Goal: Information Seeking & Learning: Learn about a topic

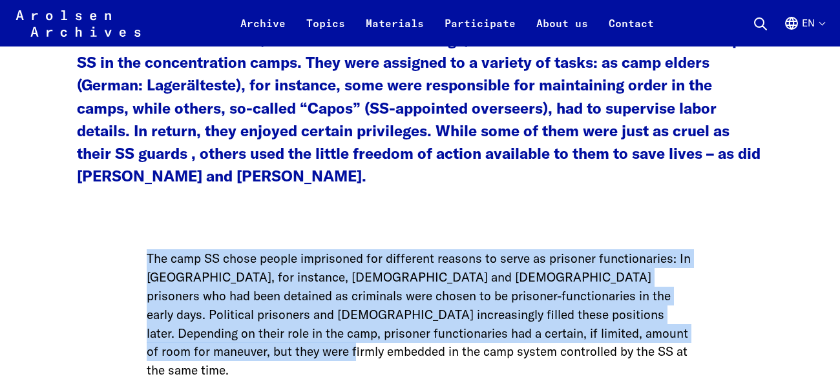
scroll to position [1071, 0]
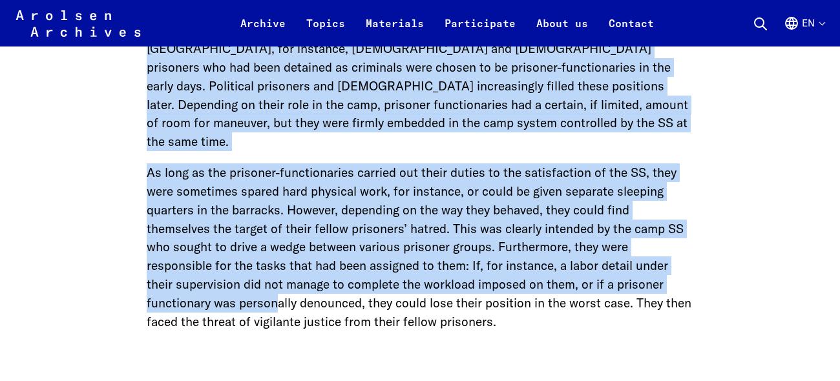
drag, startPoint x: 138, startPoint y: 257, endPoint x: 281, endPoint y: 354, distance: 173.2
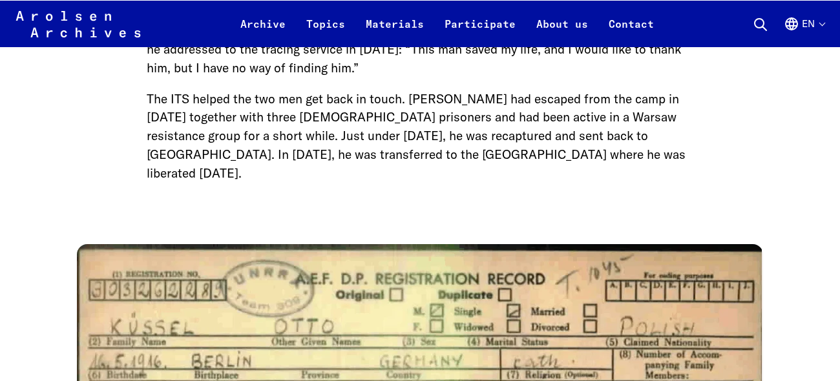
scroll to position [2141, 0]
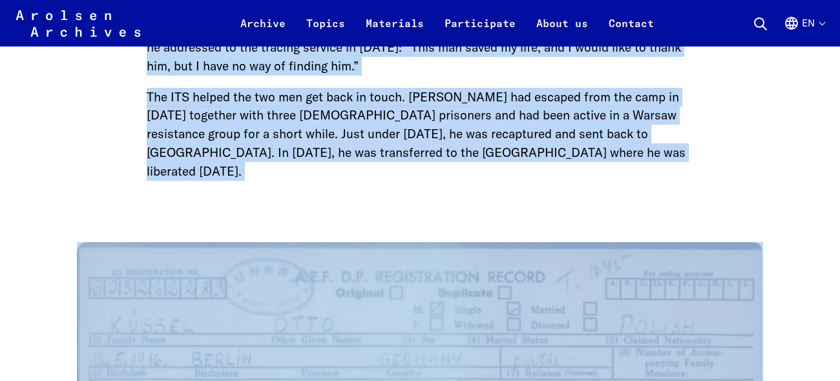
drag, startPoint x: 140, startPoint y: 268, endPoint x: 376, endPoint y: 304, distance: 238.7
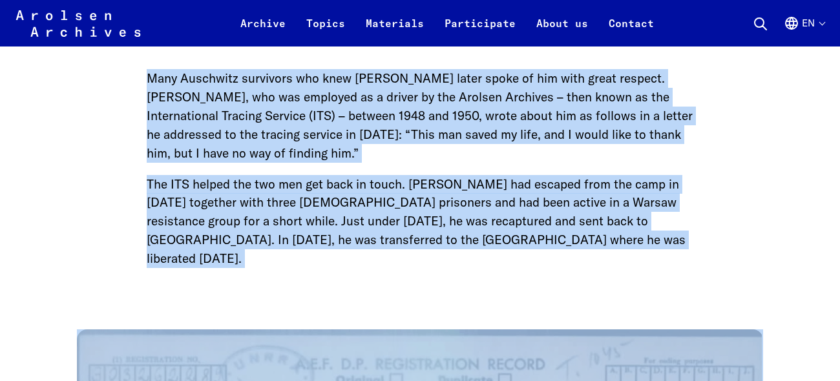
scroll to position [2052, 0]
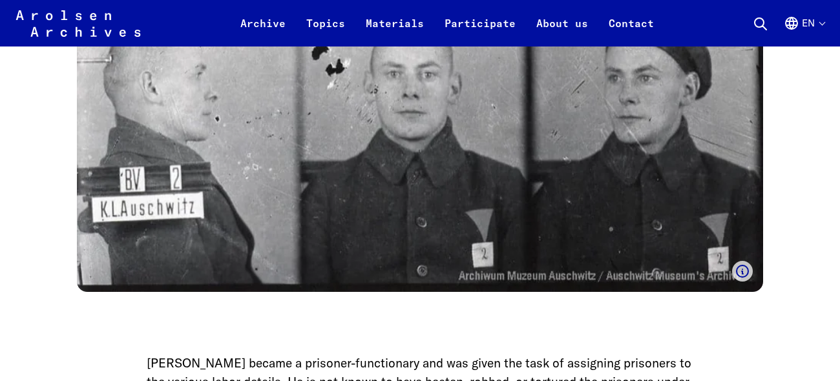
scroll to position [1606, 0]
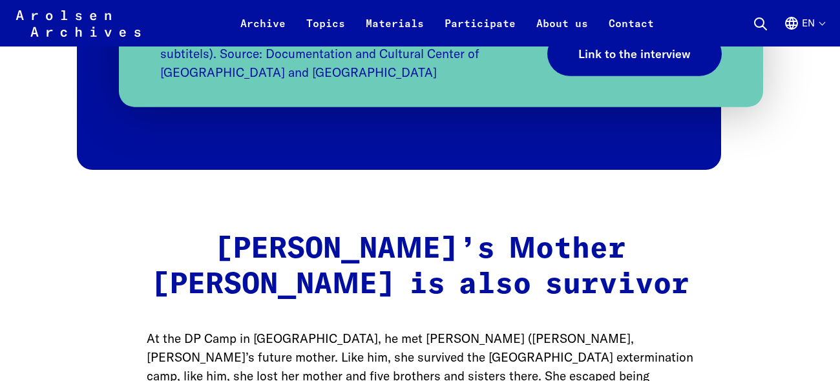
scroll to position [4282, 0]
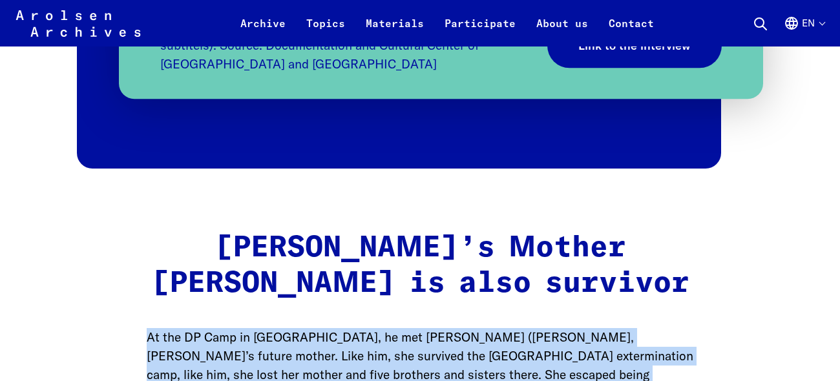
drag, startPoint x: 143, startPoint y: 196, endPoint x: 263, endPoint y: 275, distance: 143.8
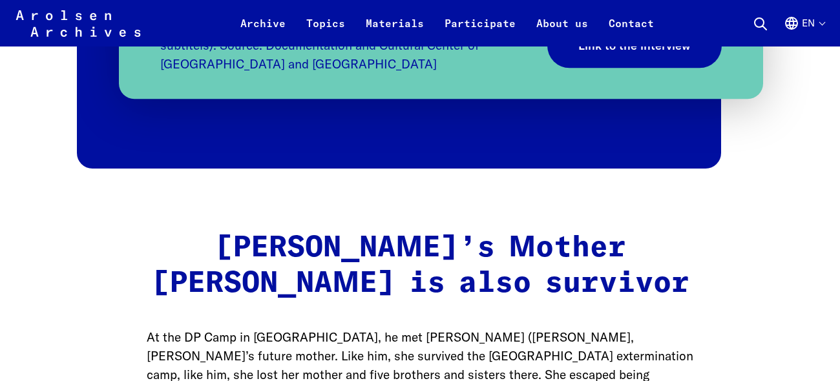
click at [263, 328] on p "At the DP Camp in [GEOGRAPHIC_DATA], he met [PERSON_NAME] ([PERSON_NAME], [PERS…" at bounding box center [420, 374] width 547 height 93
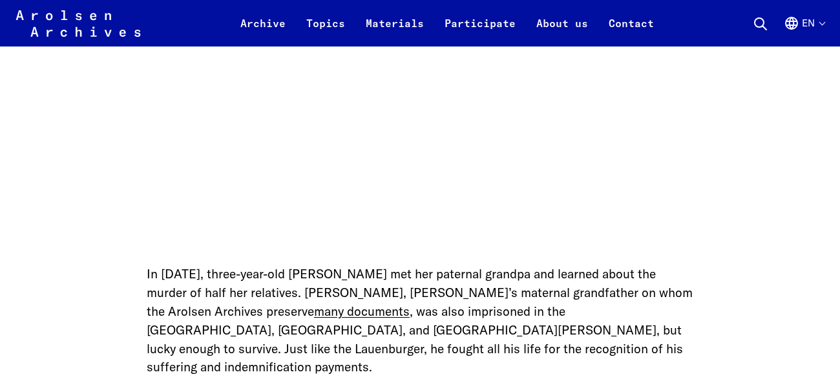
scroll to position [6602, 0]
